Goal: Navigation & Orientation: Find specific page/section

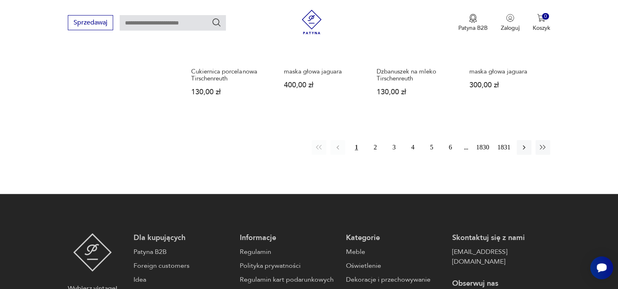
scroll to position [772, 0]
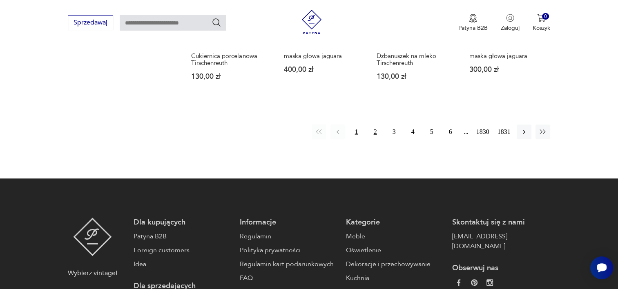
click at [377, 135] on button "2" at bounding box center [375, 132] width 15 height 15
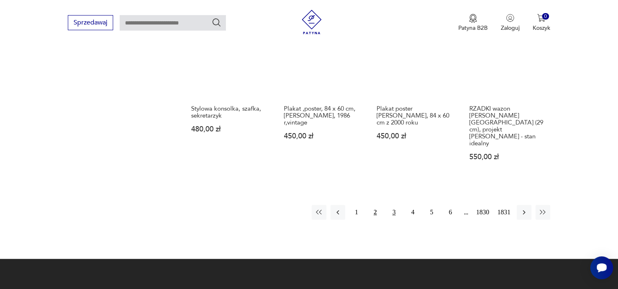
scroll to position [677, 0]
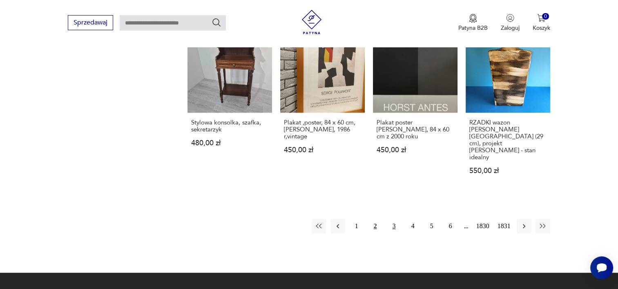
click at [394, 219] on button "3" at bounding box center [394, 226] width 15 height 15
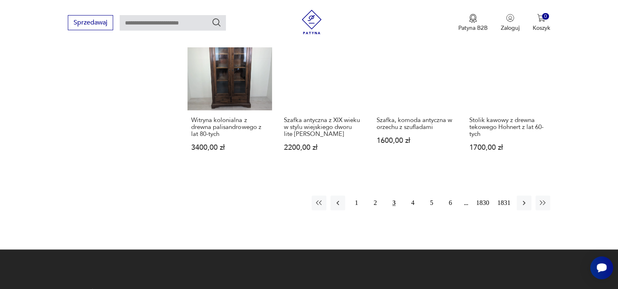
scroll to position [800, 0]
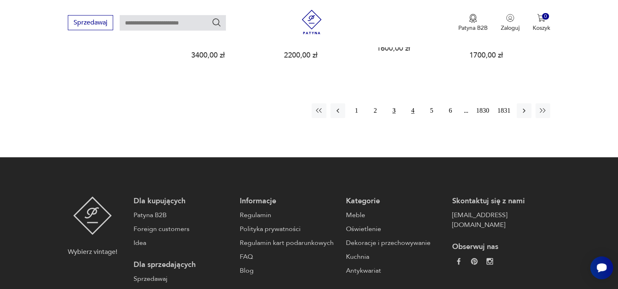
click at [409, 103] on button "4" at bounding box center [413, 110] width 15 height 15
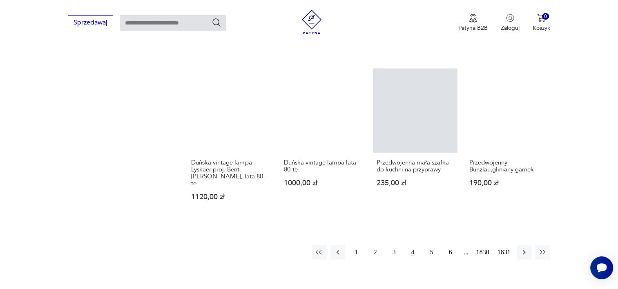
scroll to position [677, 0]
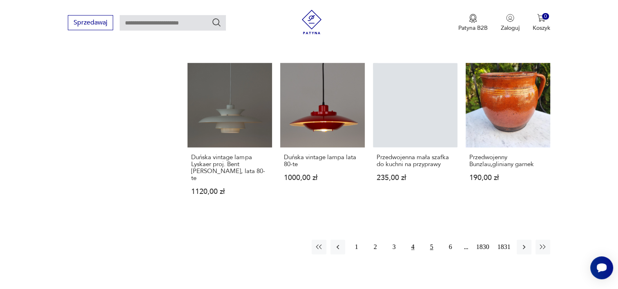
click at [427, 240] on button "5" at bounding box center [431, 247] width 15 height 15
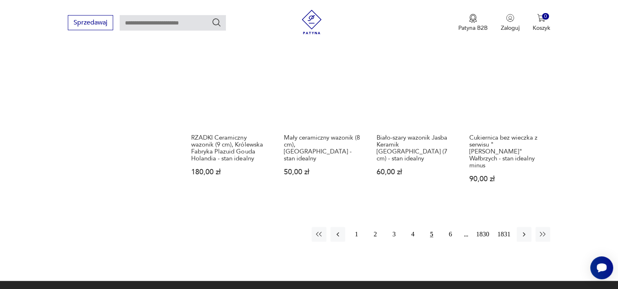
scroll to position [677, 0]
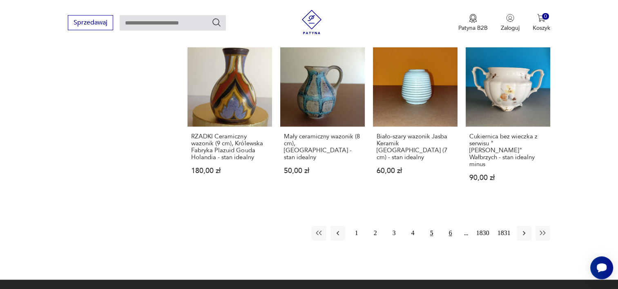
click at [446, 227] on button "6" at bounding box center [450, 233] width 15 height 15
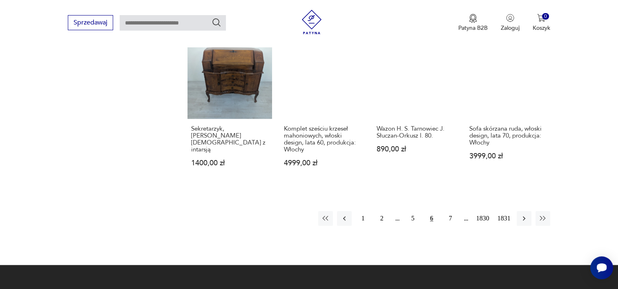
scroll to position [718, 0]
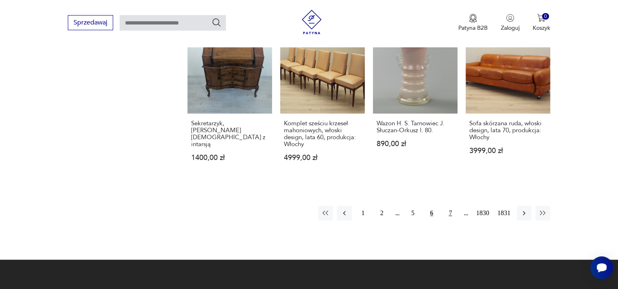
click at [449, 206] on button "7" at bounding box center [450, 213] width 15 height 15
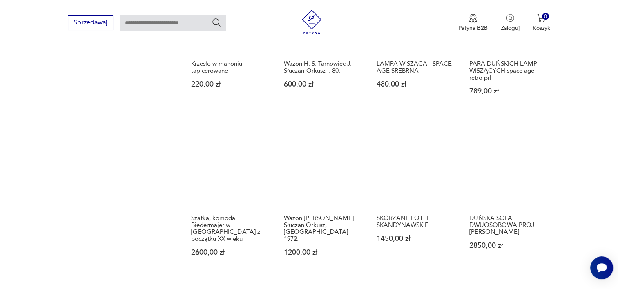
scroll to position [718, 0]
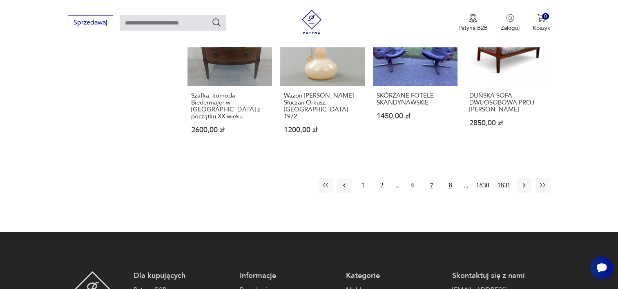
click at [446, 178] on button "8" at bounding box center [450, 185] width 15 height 15
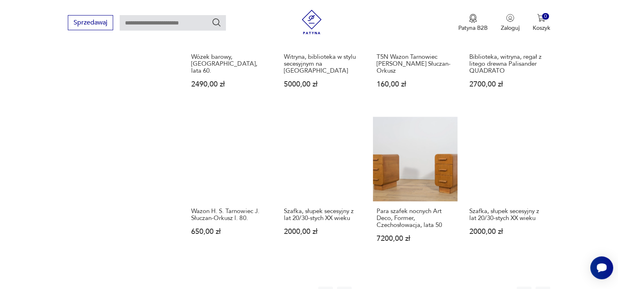
scroll to position [636, 0]
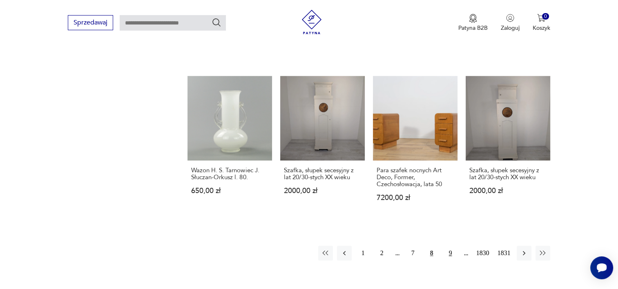
click at [446, 250] on button "9" at bounding box center [450, 253] width 15 height 15
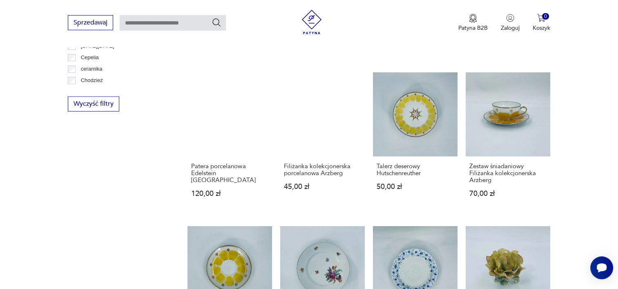
scroll to position [759, 0]
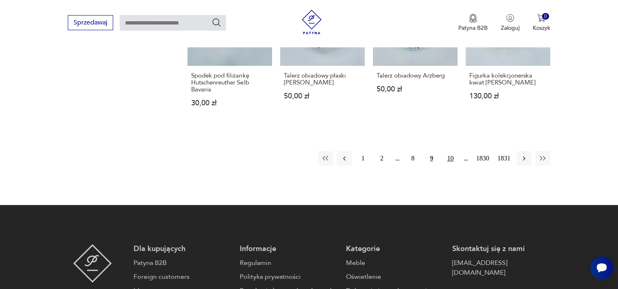
click at [448, 151] on button "10" at bounding box center [450, 158] width 15 height 15
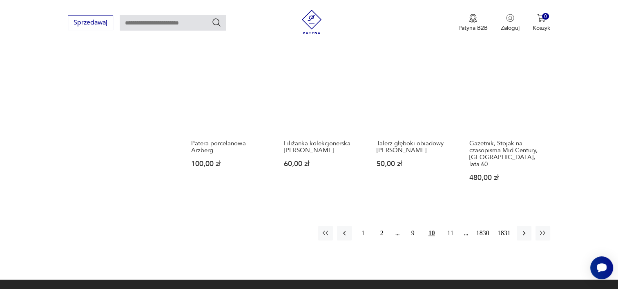
scroll to position [677, 0]
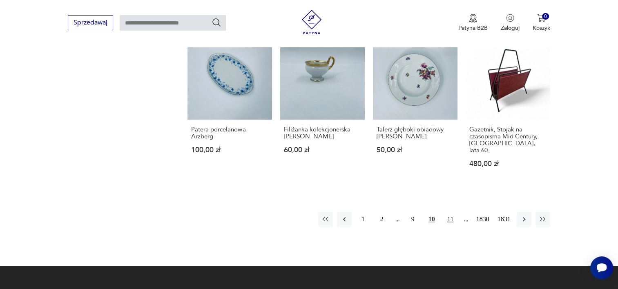
click at [448, 216] on button "11" at bounding box center [450, 219] width 15 height 15
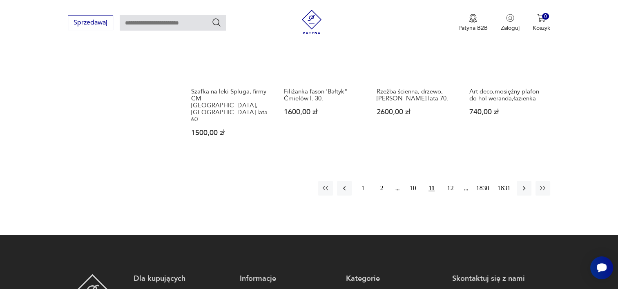
scroll to position [759, 0]
